Goal: Task Accomplishment & Management: Complete application form

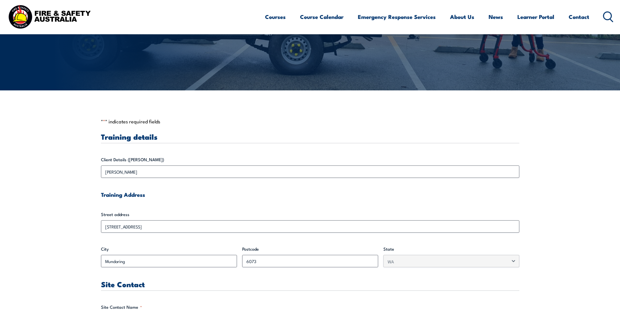
scroll to position [163, 0]
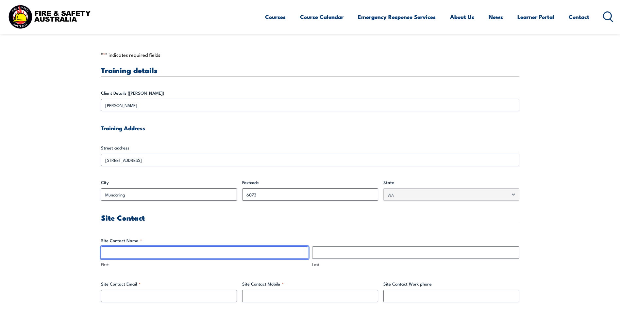
click at [157, 251] on input "First" at bounding box center [204, 253] width 207 height 12
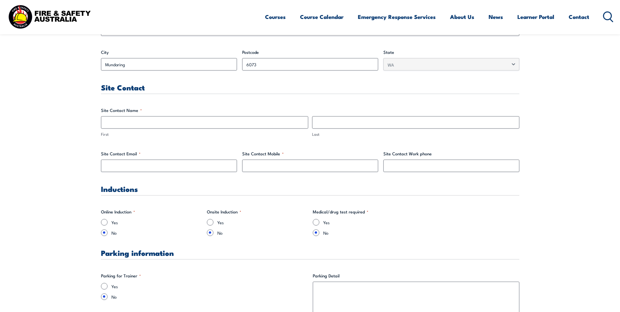
scroll to position [294, 0]
drag, startPoint x: 125, startPoint y: 164, endPoint x: 120, endPoint y: 167, distance: 6.3
click at [125, 164] on input "Site Contact Email *" at bounding box center [169, 165] width 136 height 12
type input "[EMAIL_ADDRESS][DOMAIN_NAME]"
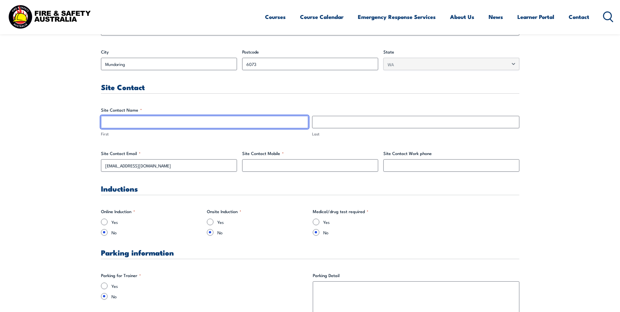
type input "[PERSON_NAME]"
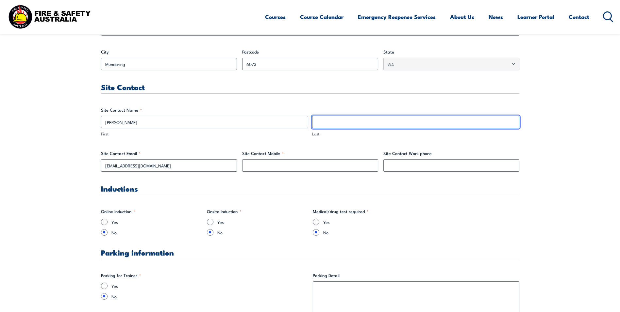
type input "[PERSON_NAME]"
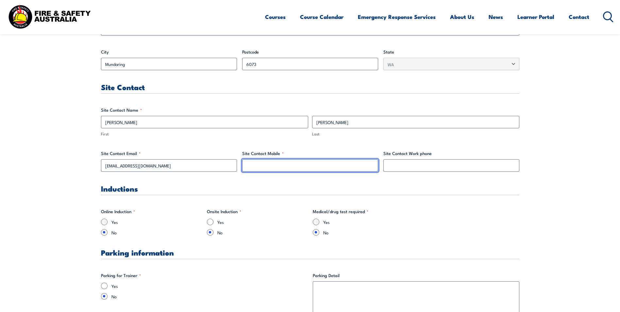
type input "92906696"
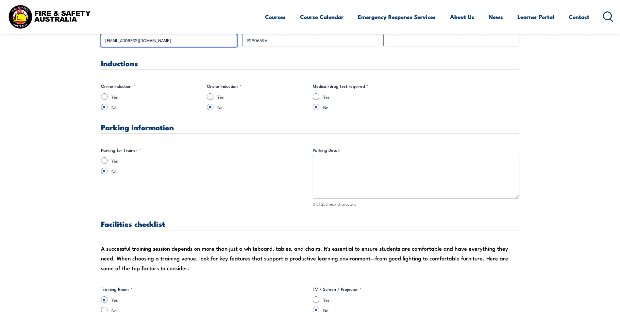
scroll to position [425, 0]
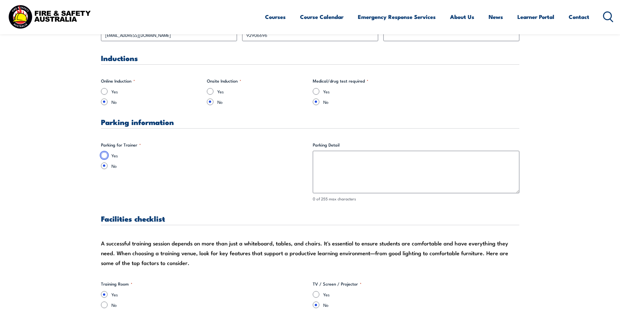
click at [102, 157] on input "Yes" at bounding box center [104, 155] width 7 height 7
radio input "true"
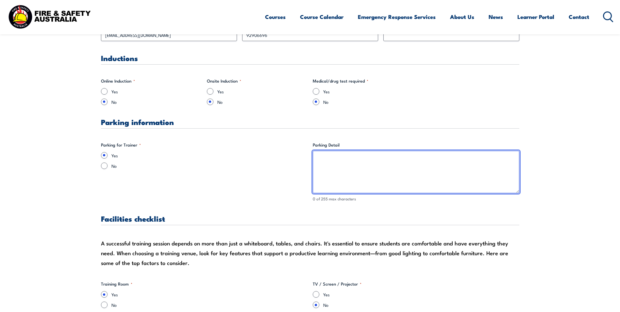
click at [334, 168] on textarea "Parking Detail" at bounding box center [416, 172] width 206 height 42
type textarea "C"
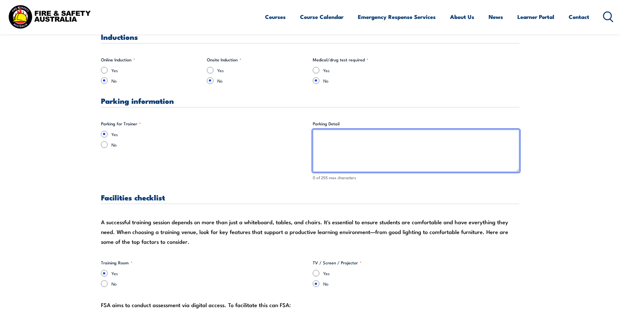
scroll to position [457, 0]
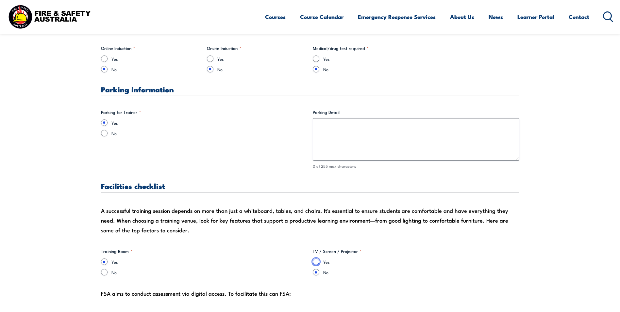
click at [313, 261] on input "Yes" at bounding box center [316, 262] width 7 height 7
radio input "true"
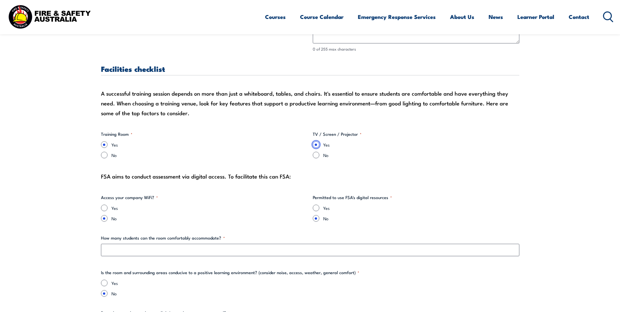
scroll to position [620, 0]
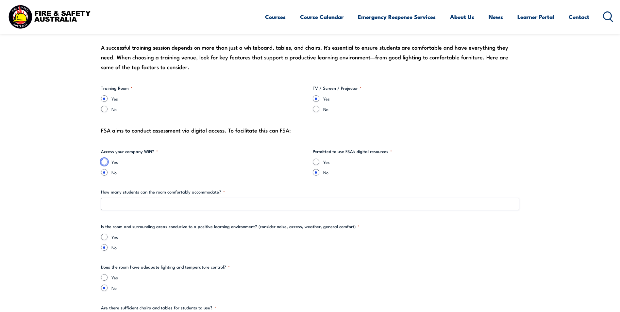
click at [105, 162] on input "Yes" at bounding box center [104, 162] width 7 height 7
radio input "true"
click at [314, 165] on div "Yes" at bounding box center [416, 162] width 206 height 7
click at [314, 159] on div "Yes" at bounding box center [416, 162] width 206 height 7
click at [316, 162] on input "Yes" at bounding box center [316, 162] width 7 height 7
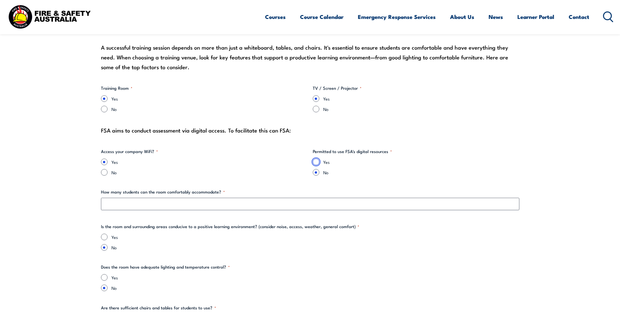
radio input "true"
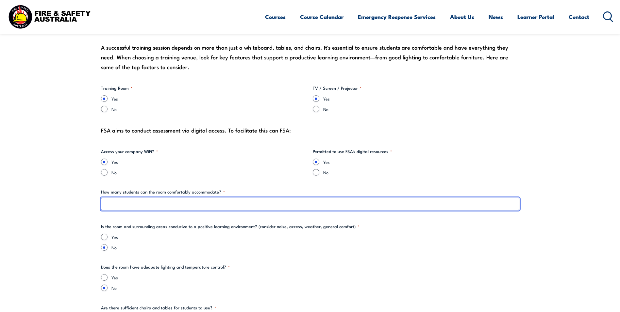
click at [123, 206] on input "How many students can the room comfortably accommodate? *" at bounding box center [310, 204] width 418 height 12
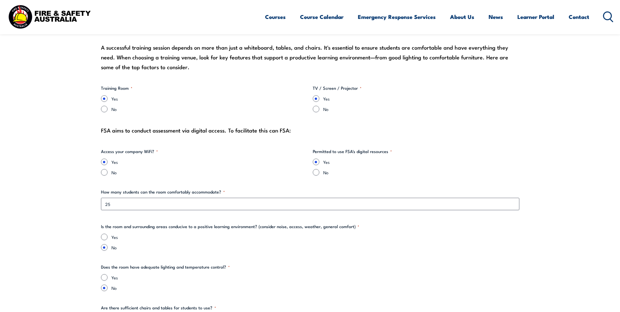
drag, startPoint x: 118, startPoint y: 208, endPoint x: 56, endPoint y: 203, distance: 61.9
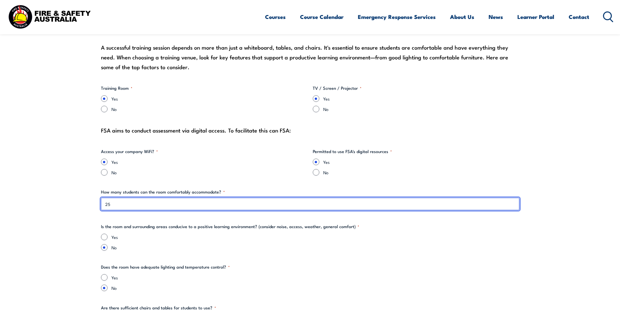
drag, startPoint x: 143, startPoint y: 201, endPoint x: 127, endPoint y: 198, distance: 16.4
click at [127, 199] on input "25" at bounding box center [310, 204] width 418 height 12
type input "25-30"
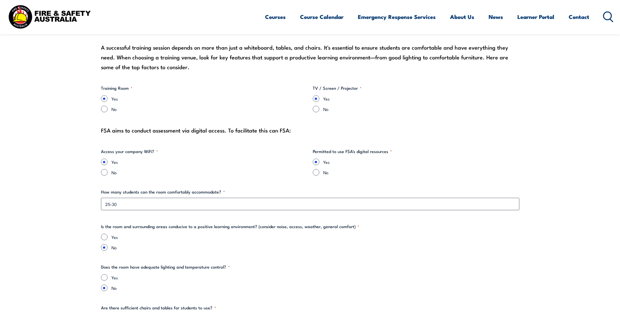
click at [104, 238] on input "Yes" at bounding box center [104, 237] width 7 height 7
radio input "true"
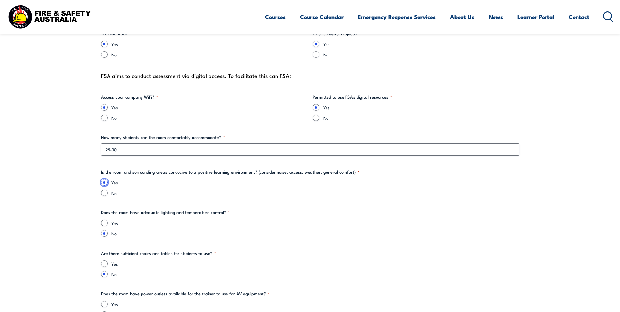
scroll to position [686, 0]
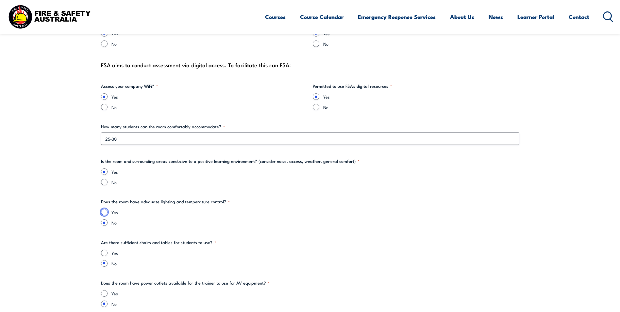
click at [102, 212] on input "Yes" at bounding box center [104, 212] width 7 height 7
radio input "true"
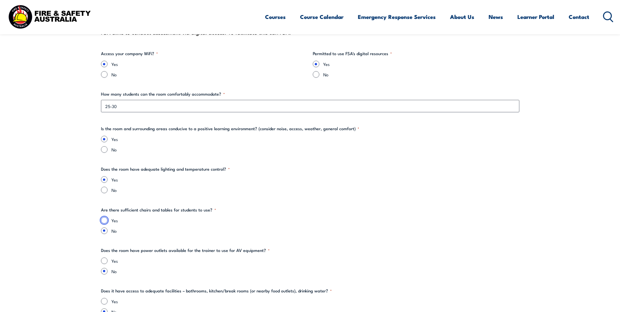
click at [101, 218] on input "Yes" at bounding box center [104, 220] width 7 height 7
radio input "true"
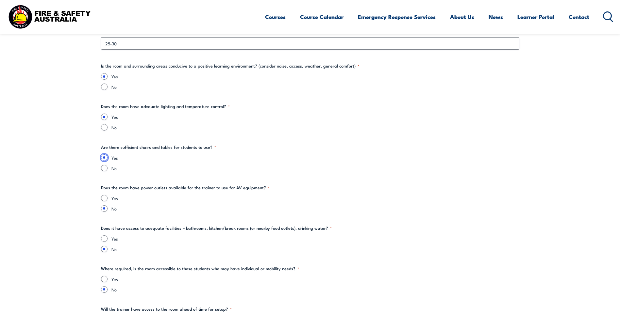
scroll to position [784, 0]
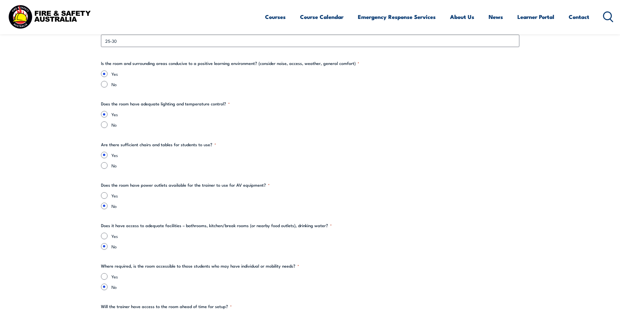
click at [104, 199] on div "Yes No" at bounding box center [310, 200] width 418 height 17
click at [104, 196] on input "Yes" at bounding box center [104, 195] width 7 height 7
radio input "true"
click at [105, 236] on input "Yes" at bounding box center [104, 236] width 7 height 7
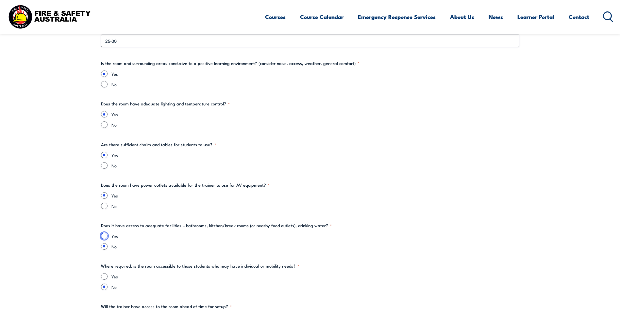
radio input "true"
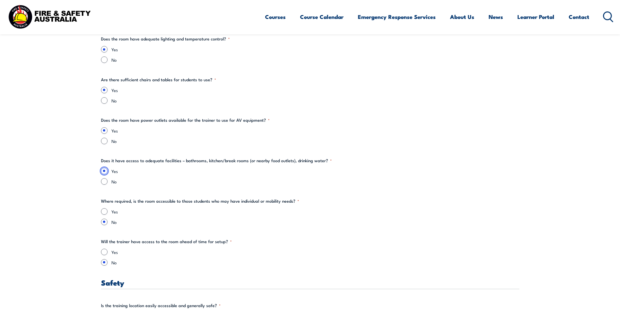
scroll to position [849, 0]
click at [104, 211] on input "Yes" at bounding box center [104, 211] width 7 height 7
radio input "true"
click at [105, 253] on input "Yes" at bounding box center [104, 252] width 7 height 7
radio input "true"
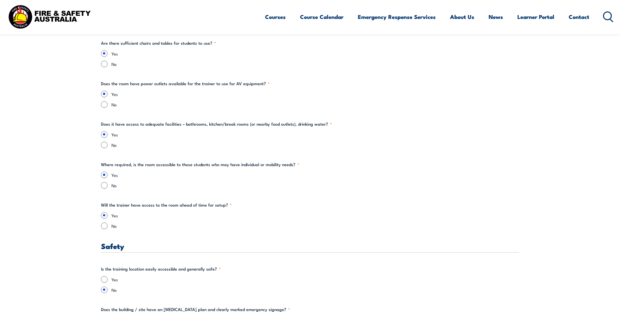
scroll to position [1045, 0]
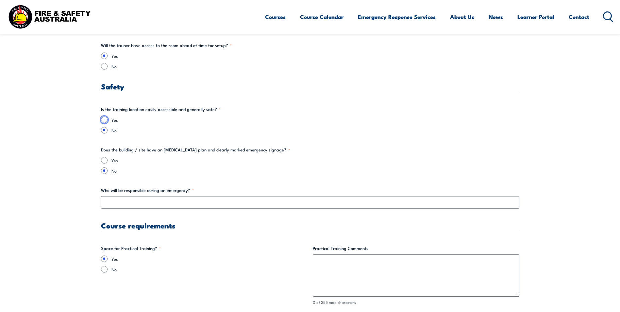
click at [103, 121] on input "Yes" at bounding box center [104, 120] width 7 height 7
radio input "true"
click at [102, 163] on div "Yes" at bounding box center [310, 160] width 418 height 7
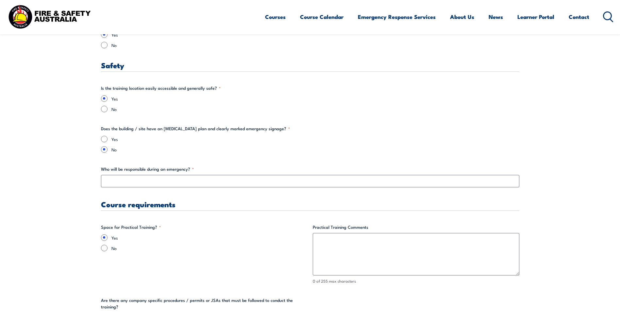
scroll to position [1078, 0]
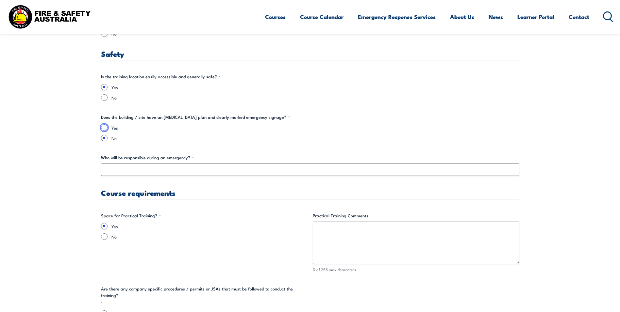
click at [105, 127] on input "Yes" at bounding box center [104, 127] width 7 height 7
radio input "true"
drag, startPoint x: 199, startPoint y: 158, endPoint x: 164, endPoint y: 159, distance: 34.6
click at [164, 159] on label "Who will be responsible during an emergency? *" at bounding box center [310, 157] width 418 height 7
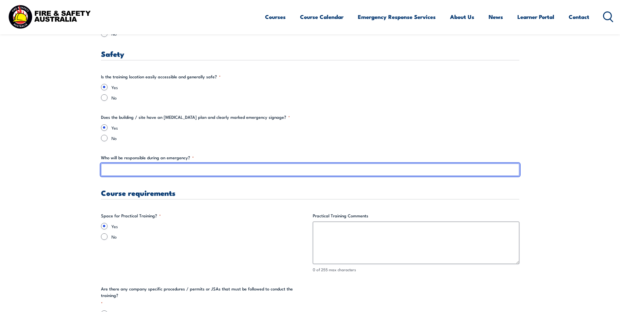
drag, startPoint x: 164, startPoint y: 159, endPoint x: 155, endPoint y: 170, distance: 14.4
click at [153, 170] on input "Who will be responsible during an emergency? *" at bounding box center [310, 170] width 418 height 12
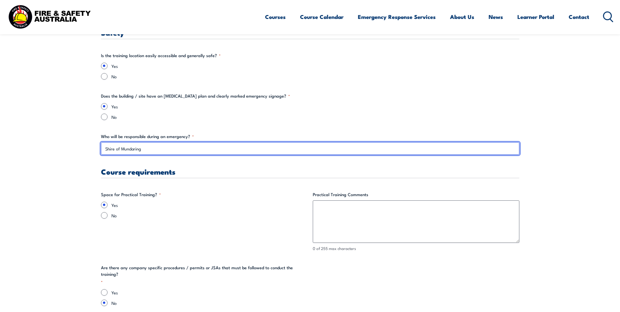
scroll to position [1110, 0]
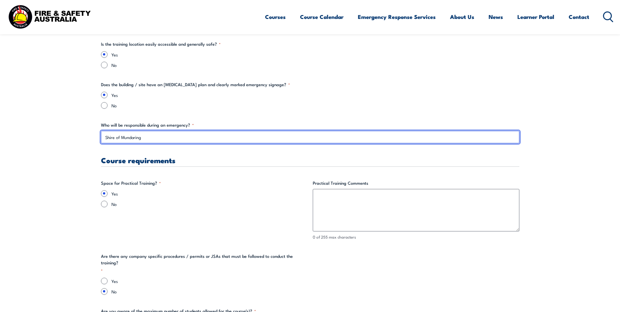
type input "Shire of Mundaring"
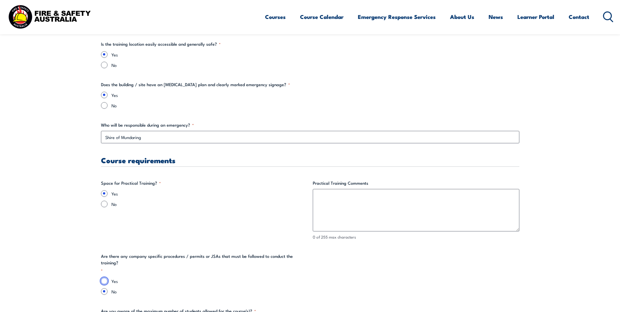
click at [103, 278] on input "Yes" at bounding box center [104, 281] width 7 height 7
radio input "true"
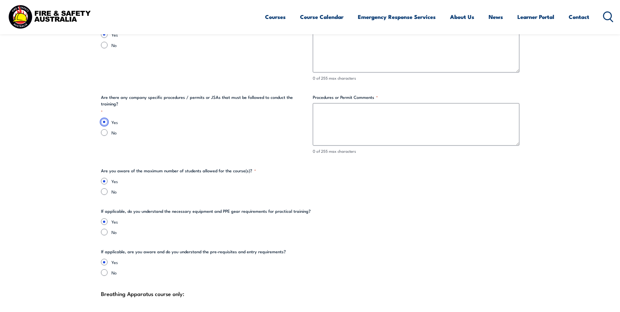
scroll to position [1143, 0]
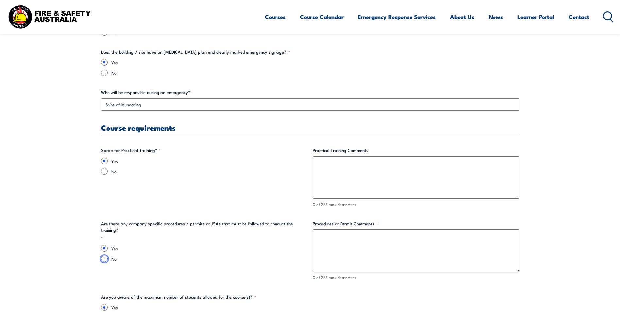
click at [103, 256] on input "No" at bounding box center [104, 259] width 7 height 7
radio input "true"
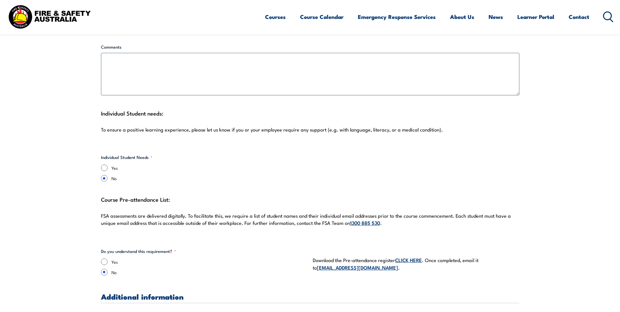
scroll to position [1666, 0]
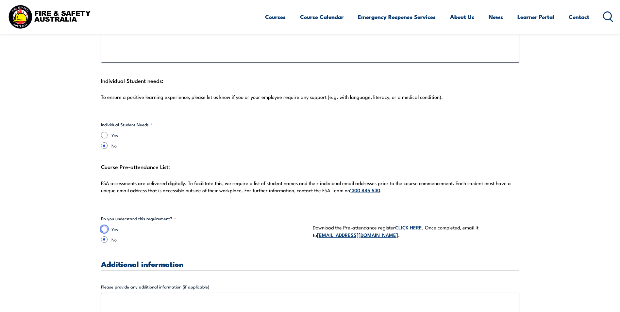
click at [102, 226] on input "Yes" at bounding box center [104, 229] width 7 height 7
radio input "true"
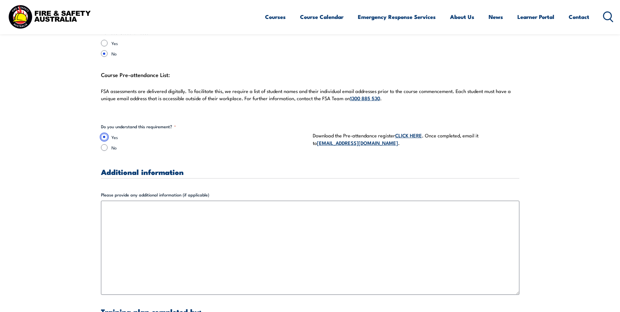
scroll to position [1763, 0]
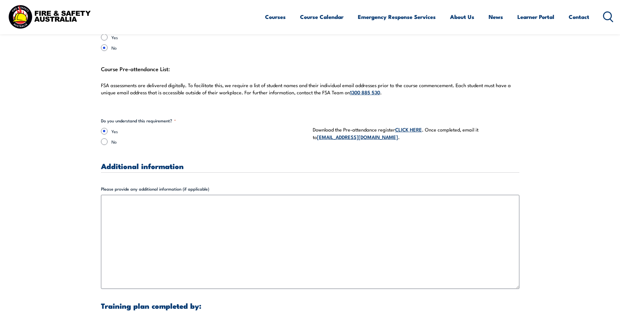
click at [414, 126] on link "CLICK HERE" at bounding box center [408, 129] width 27 height 7
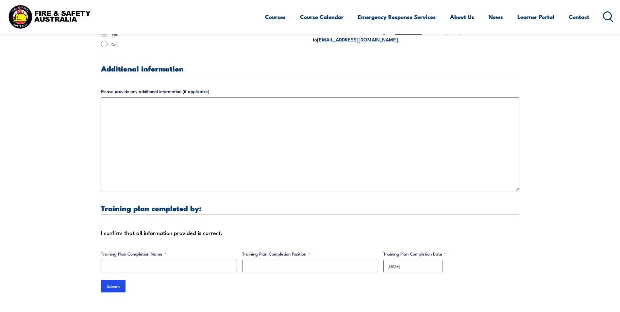
scroll to position [1861, 0]
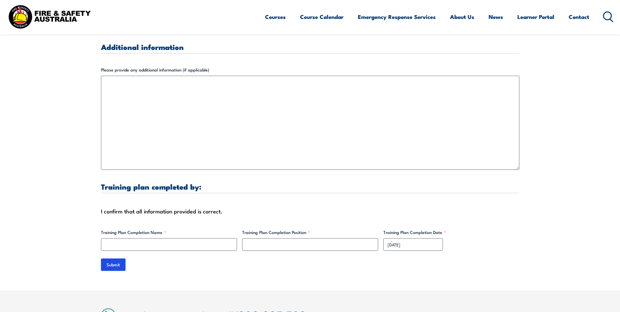
scroll to position [1894, 0]
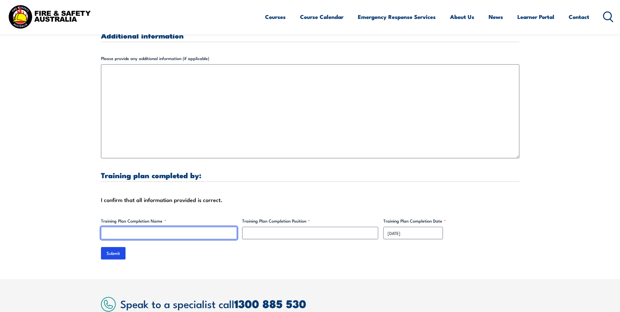
click at [137, 227] on input "Training Plan Completion Name *" at bounding box center [169, 233] width 136 height 12
type input "[PERSON_NAME]"
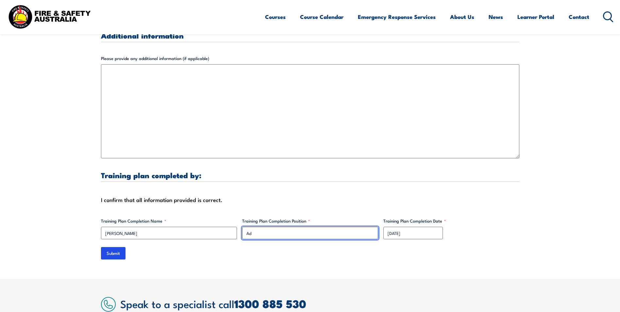
type input "A"
type input "Emergency Management Secretary"
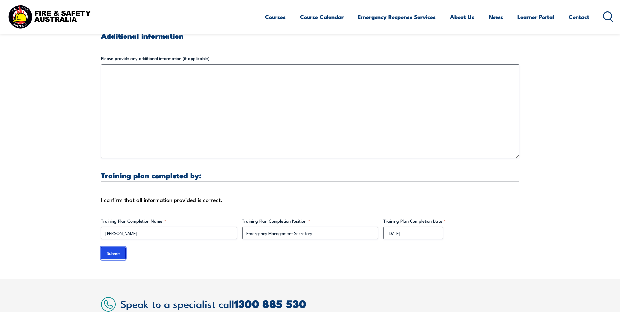
click at [110, 248] on input "Submit" at bounding box center [113, 253] width 24 height 12
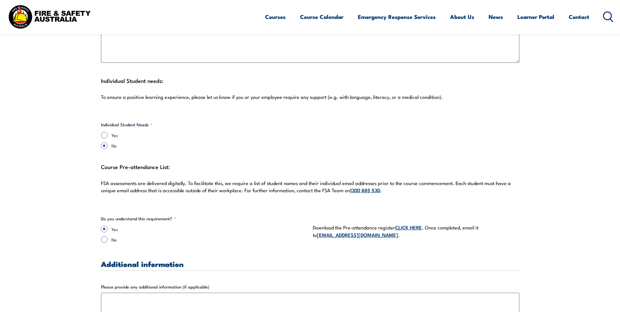
scroll to position [293, 0]
